Goal: Check status: Check status

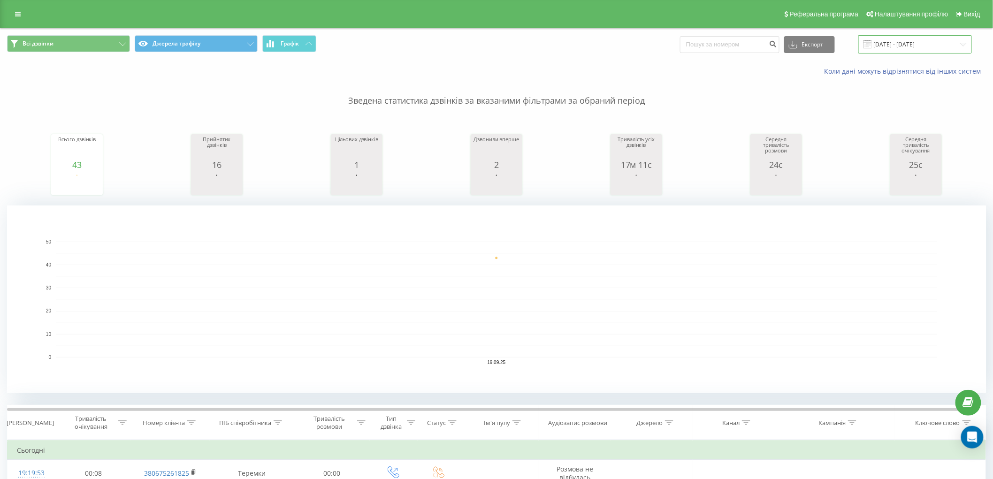
click at [902, 47] on input "[DATE] - [DATE]" at bounding box center [915, 44] width 114 height 18
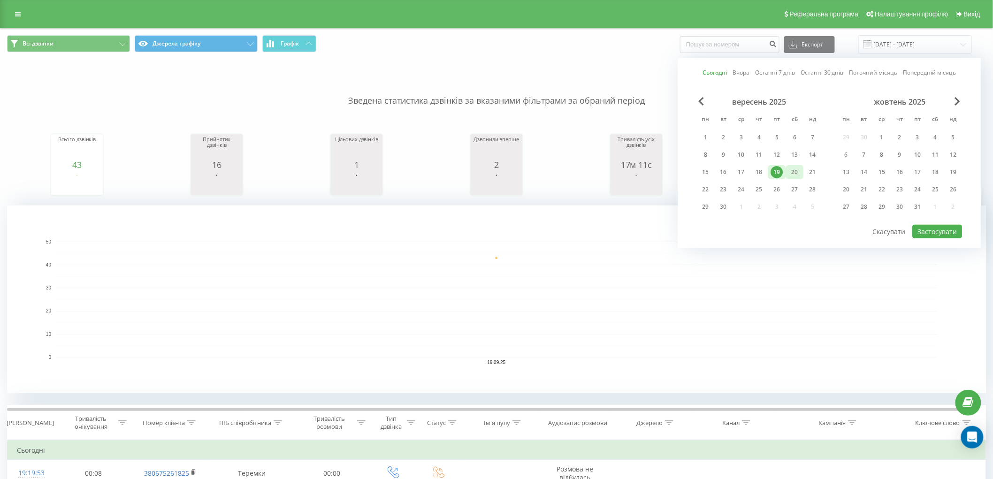
click at [790, 174] on div "20" at bounding box center [795, 172] width 12 height 12
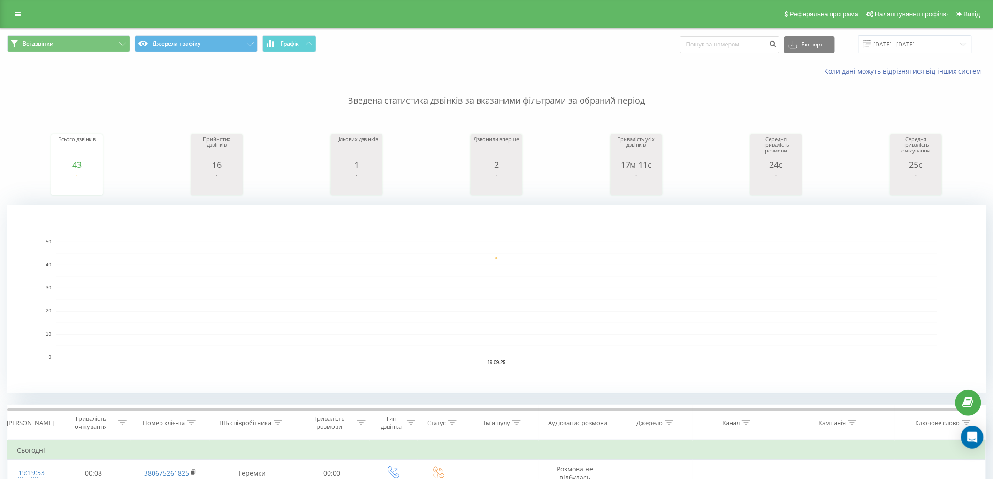
click at [534, 46] on div "Всі дзвінки Джерела трафіку Графік Експорт .csv .xls .xlsx [DATE] - [DATE]" at bounding box center [496, 44] width 979 height 18
click at [902, 47] on input "[DATE] - [DATE]" at bounding box center [915, 44] width 114 height 18
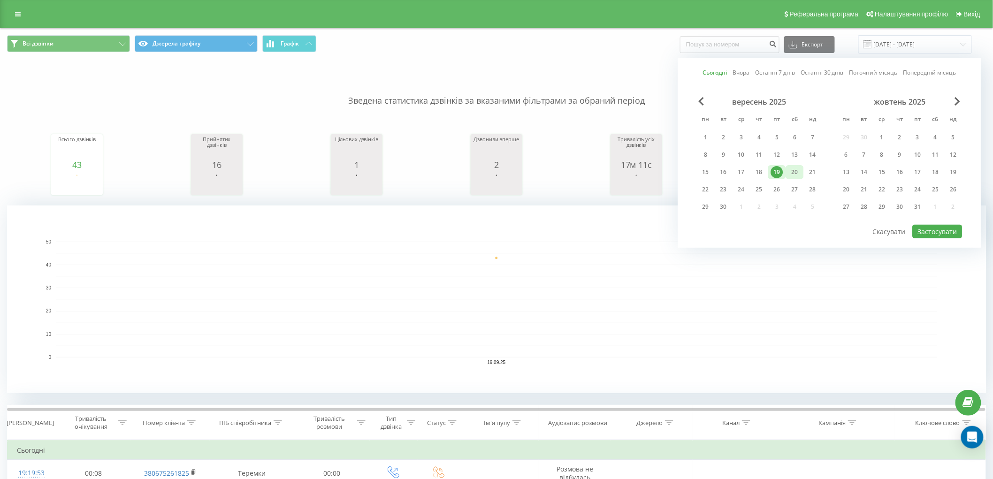
click at [791, 174] on div "20" at bounding box center [795, 172] width 12 height 12
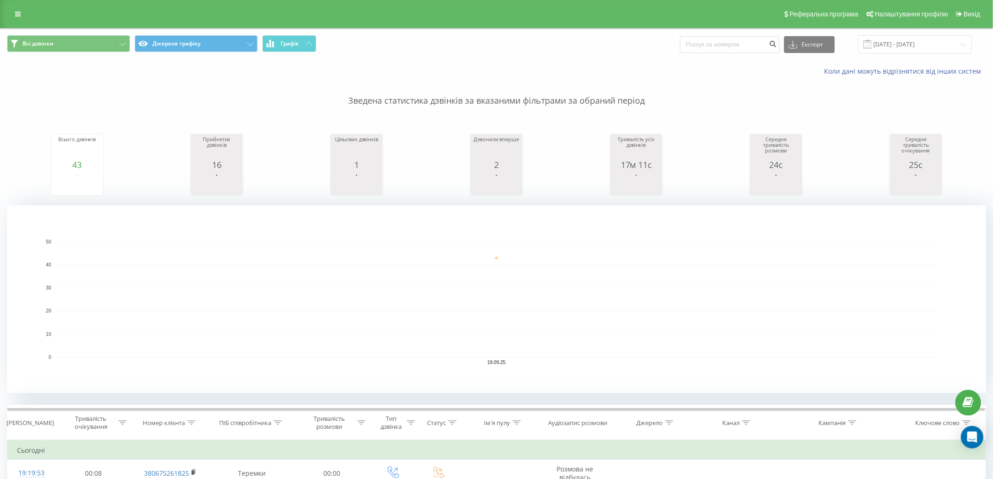
click at [567, 64] on div "Коли дані можуть відрізнятися вiд інших систем" at bounding box center [496, 71] width 992 height 23
click at [919, 41] on input "[DATE] - [DATE]" at bounding box center [915, 44] width 114 height 18
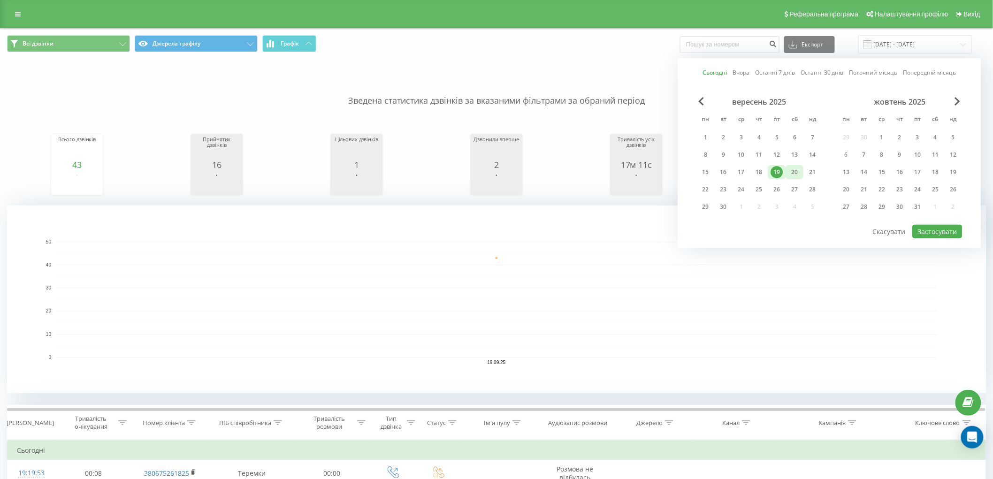
click at [791, 168] on div "20" at bounding box center [795, 172] width 12 height 12
click at [937, 231] on button "Застосувати" at bounding box center [937, 232] width 50 height 14
type input "[DATE] - [DATE]"
